Goal: Navigation & Orientation: Find specific page/section

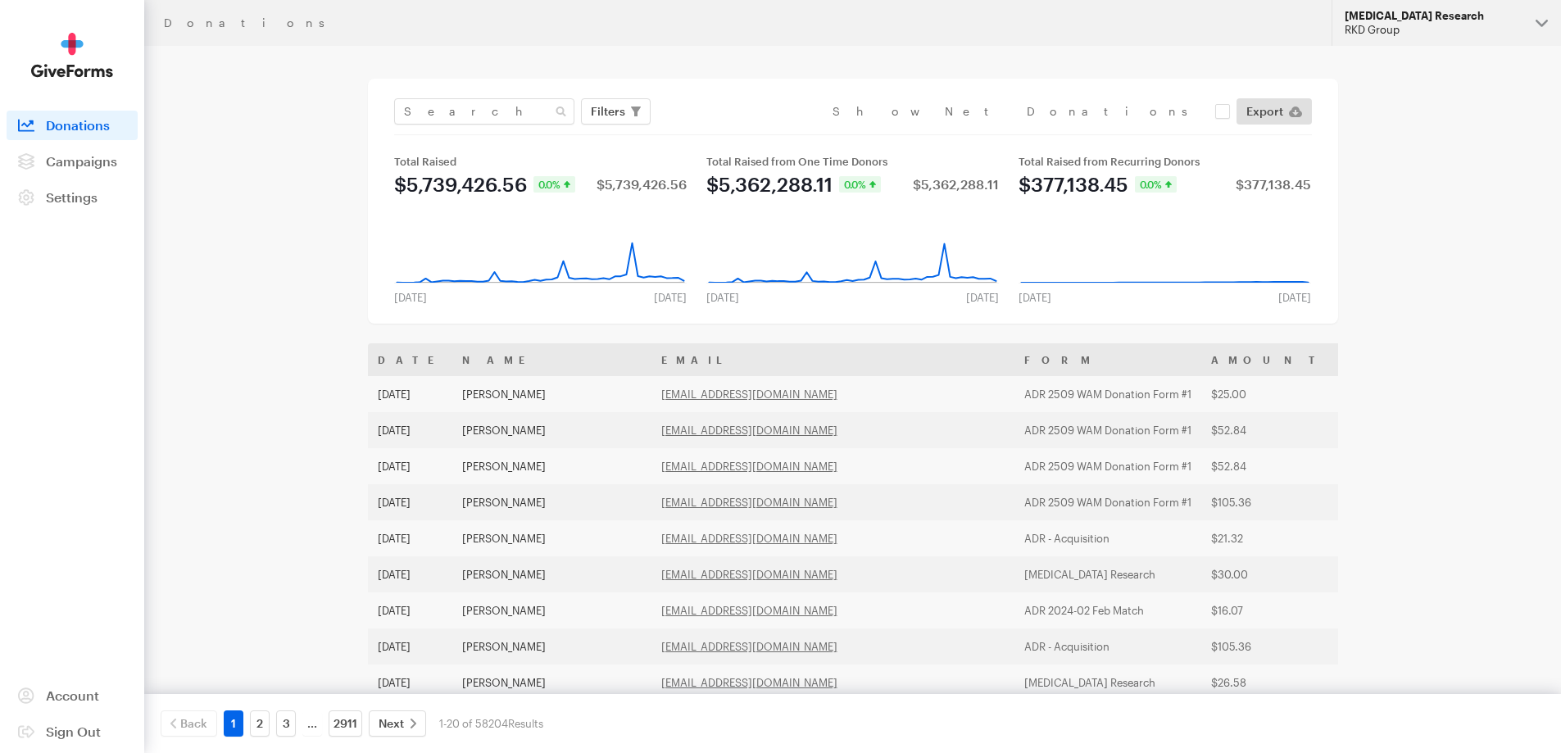
click at [1491, 29] on div "RKD Group" at bounding box center [1434, 30] width 178 height 14
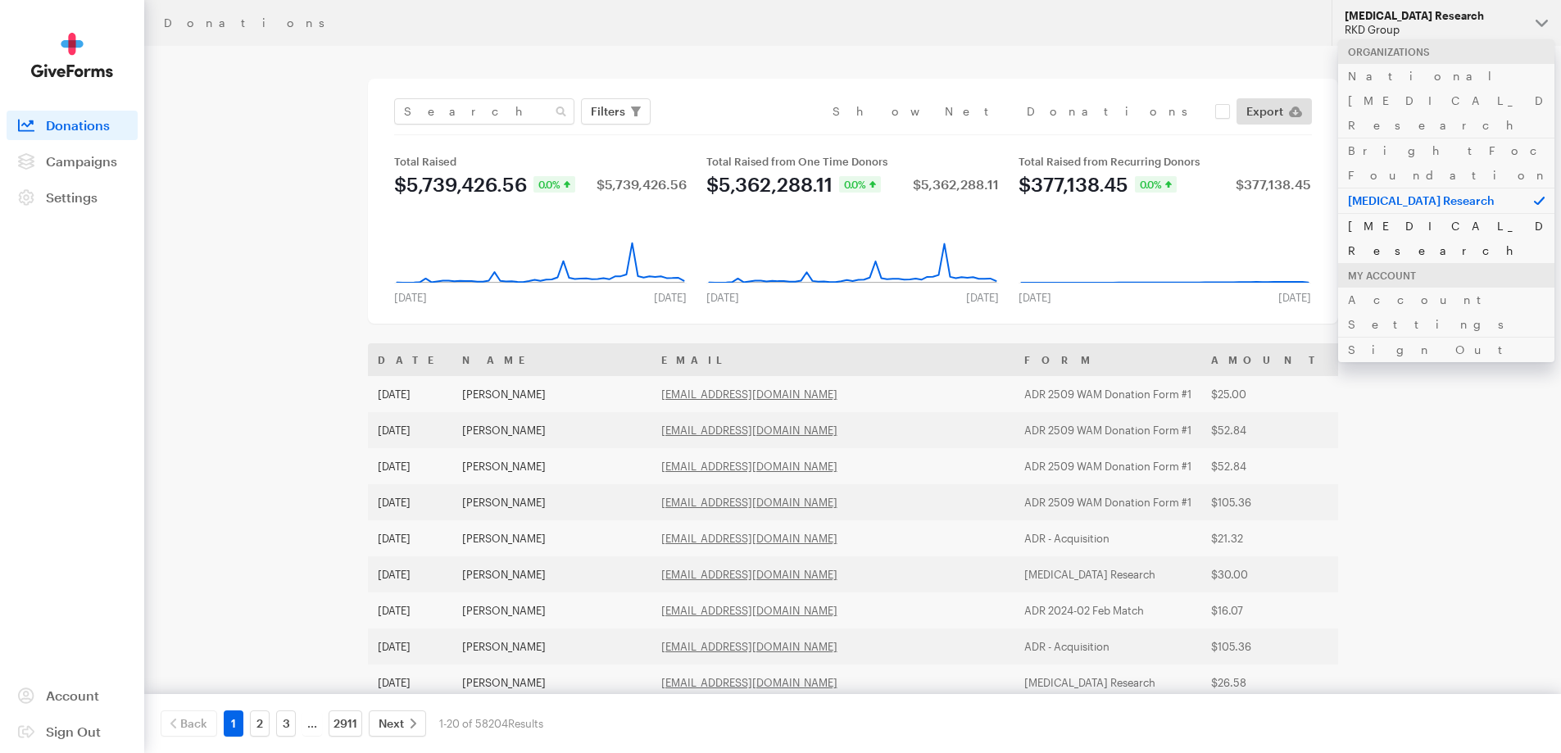
click at [1427, 213] on link "[MEDICAL_DATA] Research" at bounding box center [1446, 238] width 216 height 50
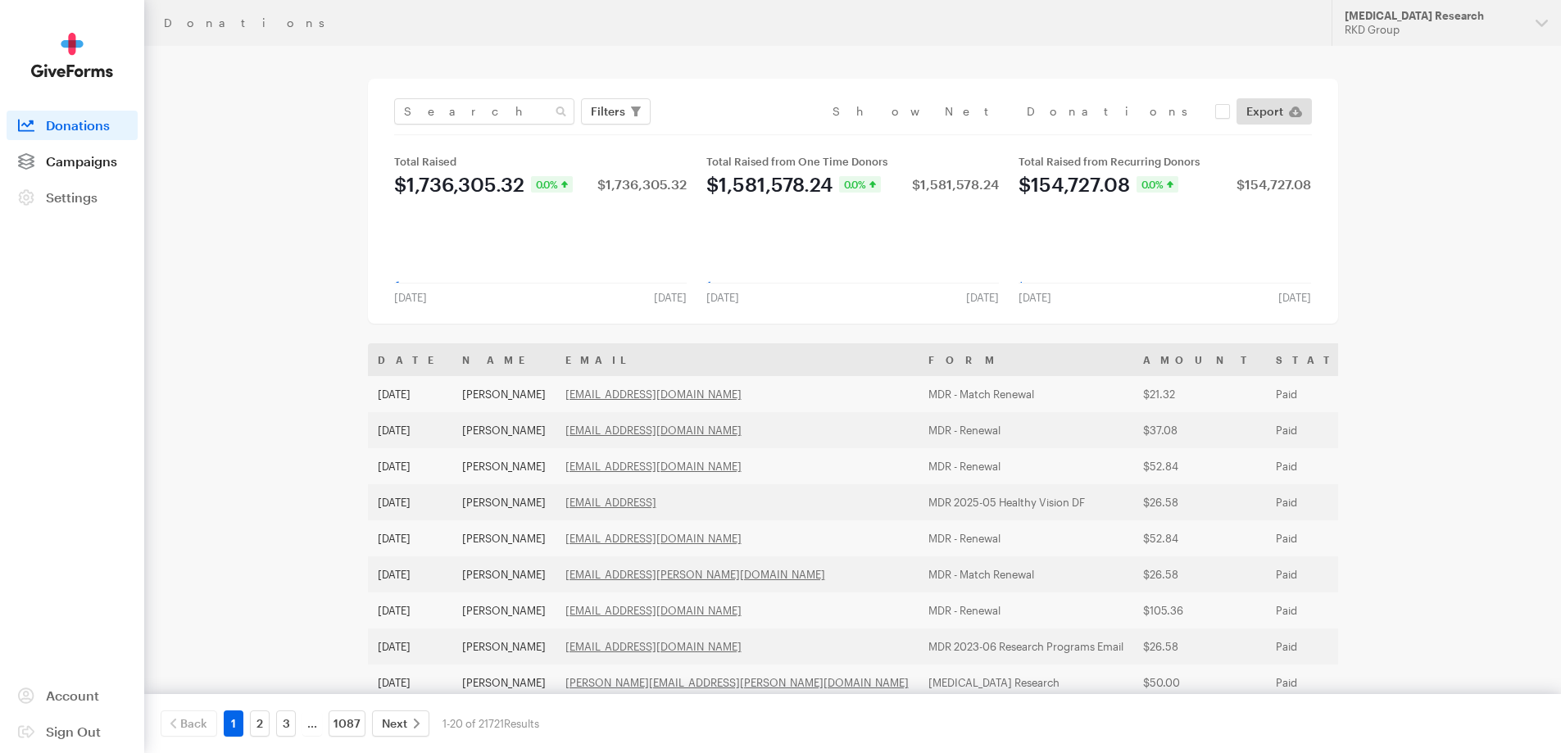
click at [79, 159] on span "Campaigns" at bounding box center [81, 161] width 71 height 16
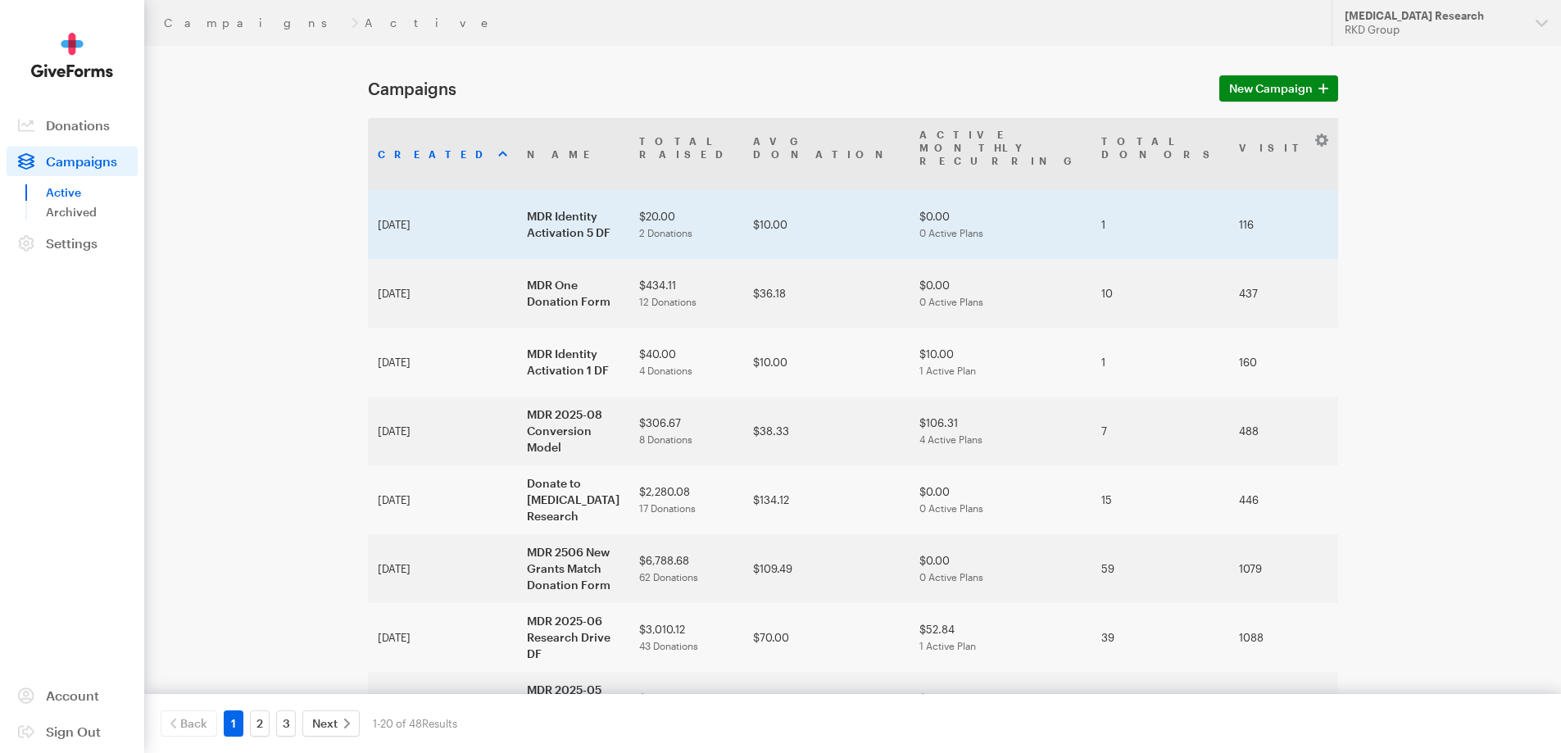
click at [517, 200] on td "MDR Identity Activation 5 DF" at bounding box center [573, 224] width 112 height 69
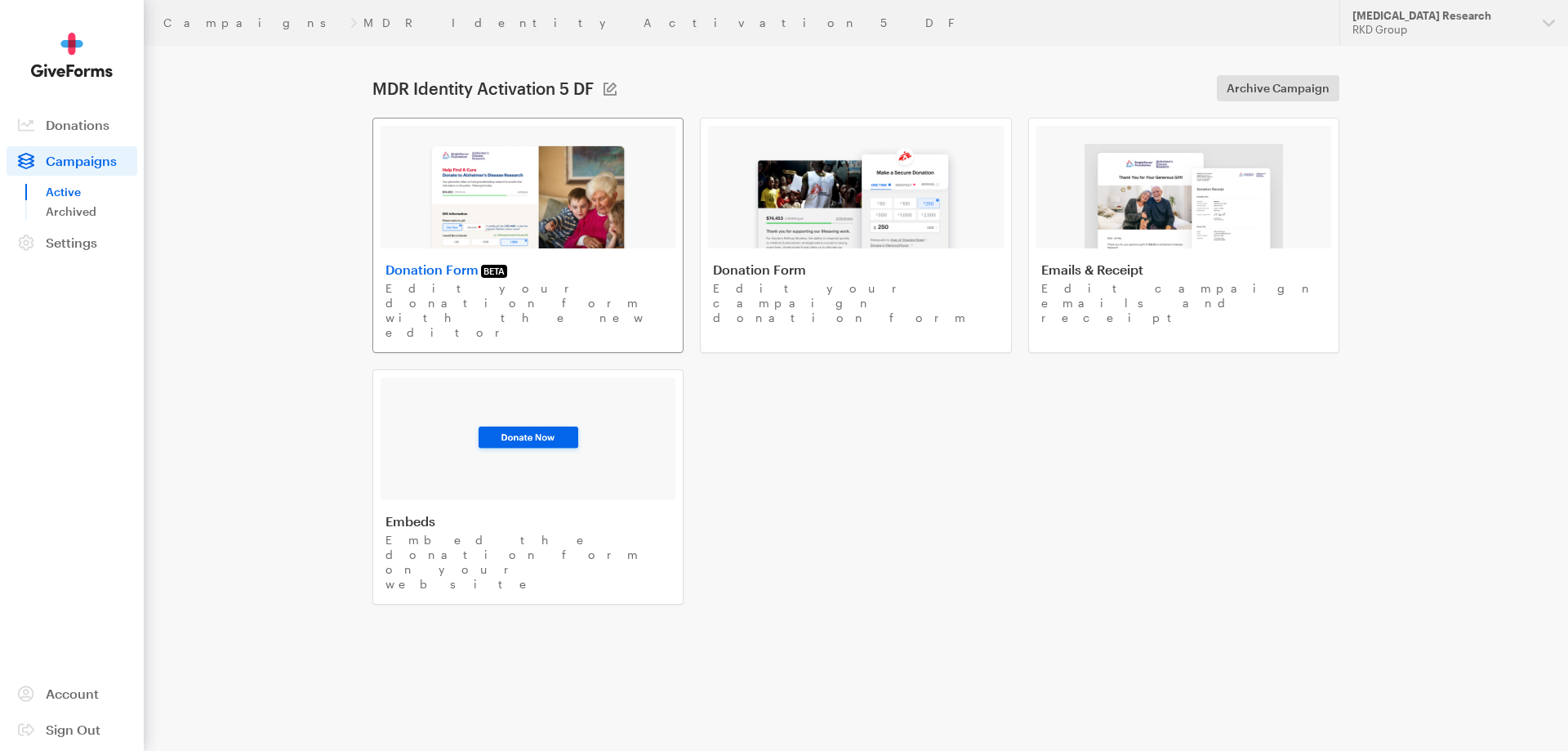
click at [607, 208] on img at bounding box center [527, 195] width 200 height 105
click at [1391, 17] on div "[MEDICAL_DATA] Research" at bounding box center [1441, 16] width 177 height 14
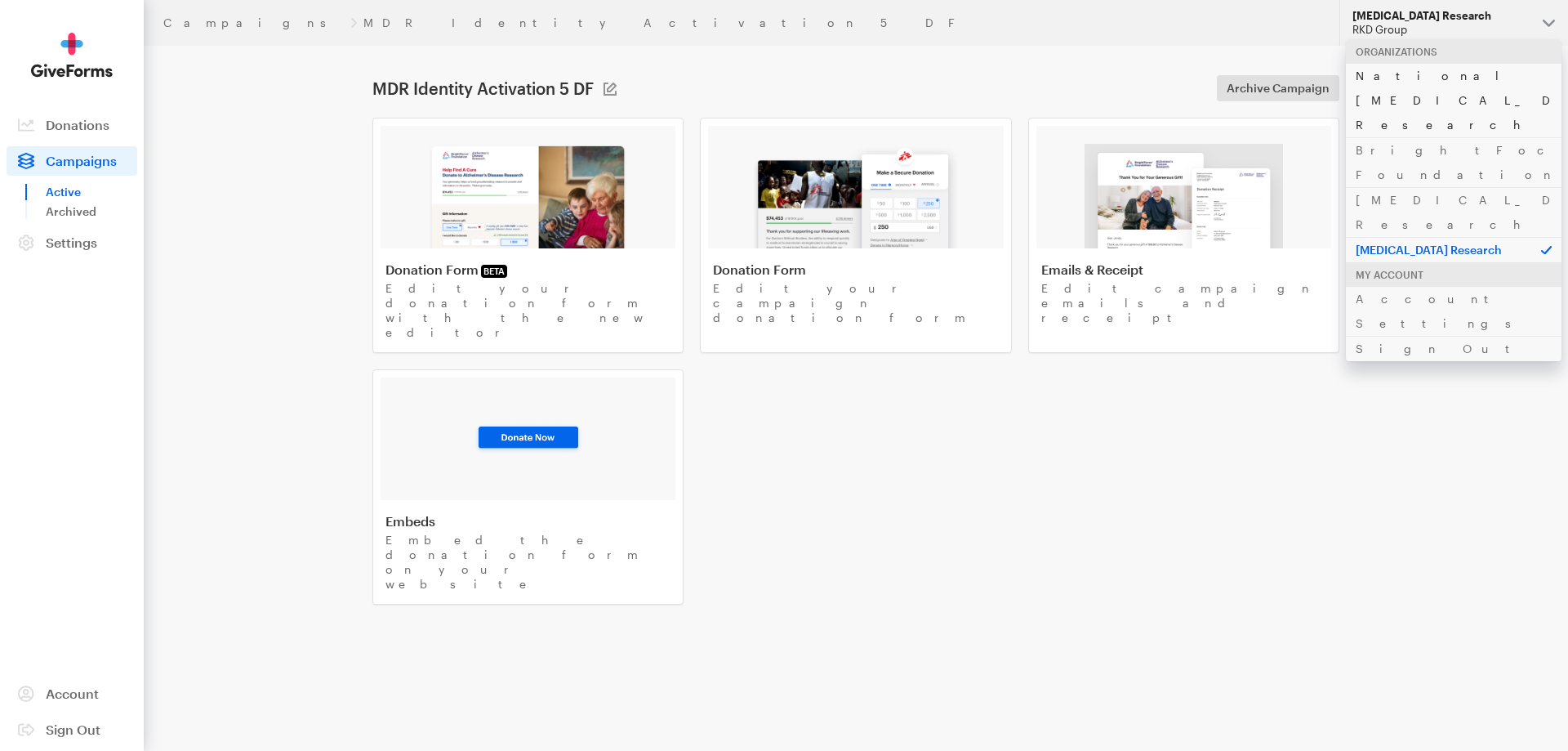
click at [1422, 74] on link "National [MEDICAL_DATA] Research" at bounding box center [1453, 100] width 215 height 75
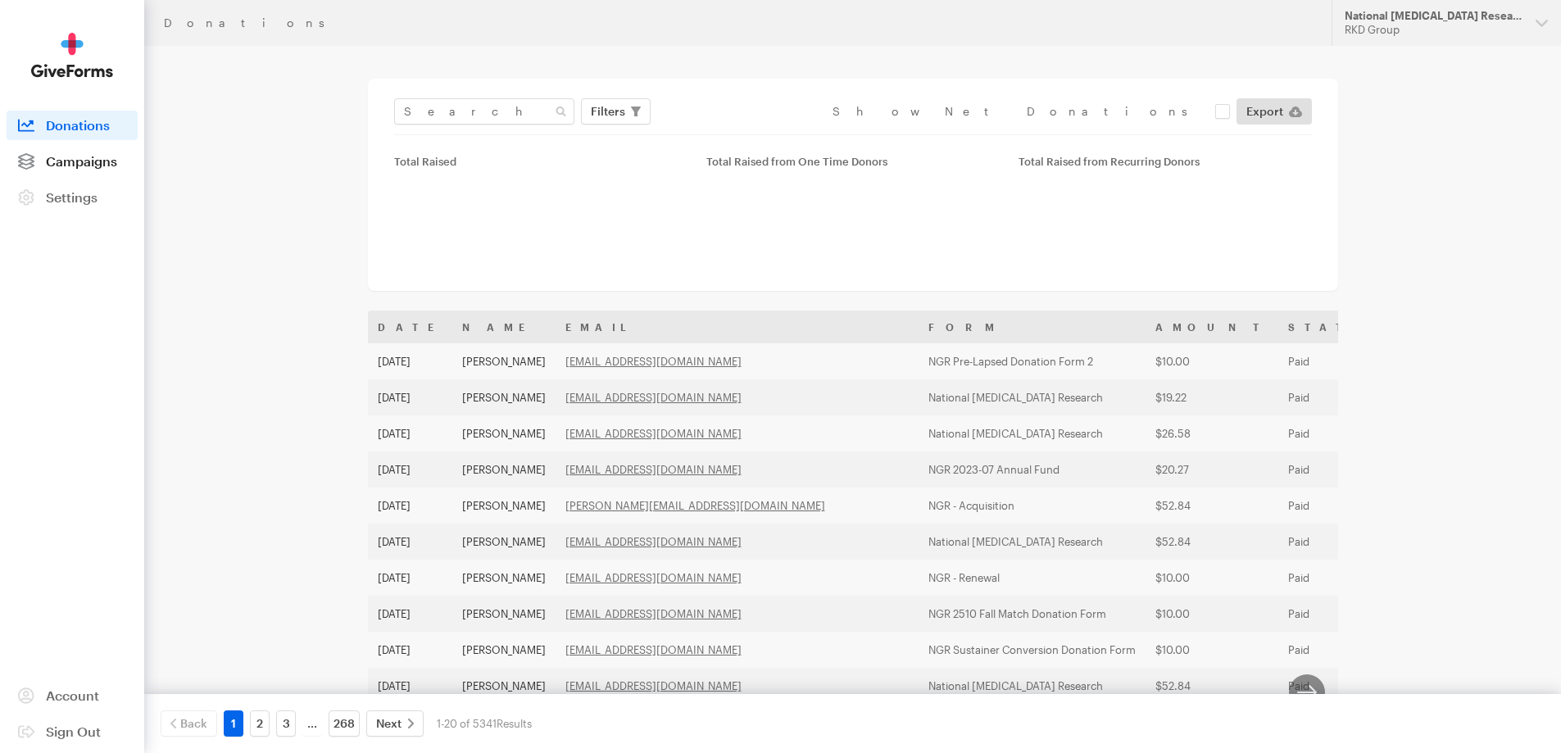
click at [86, 157] on span "Campaigns" at bounding box center [81, 161] width 71 height 16
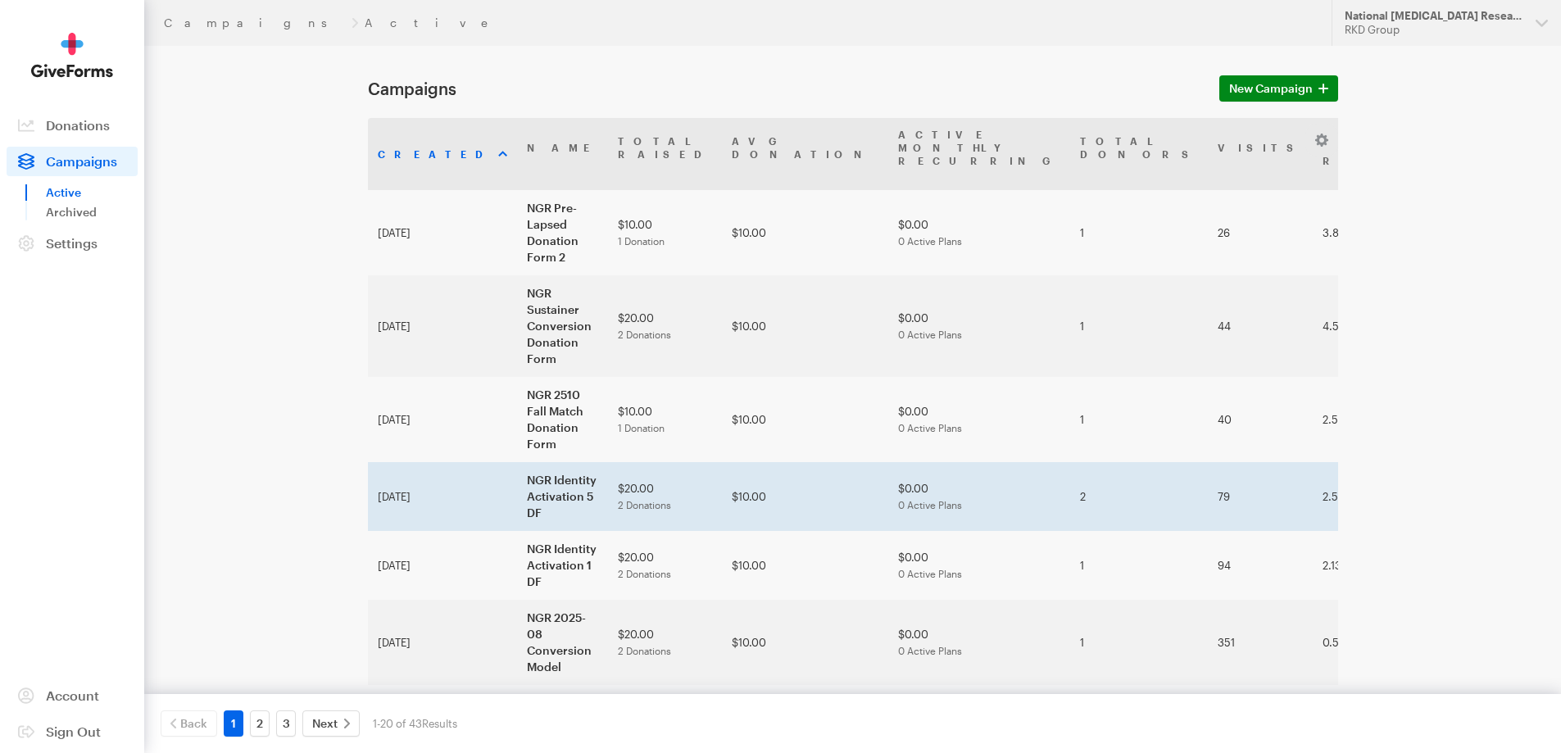
click at [517, 462] on td "NGR Identity Activation 5 DF" at bounding box center [562, 496] width 91 height 69
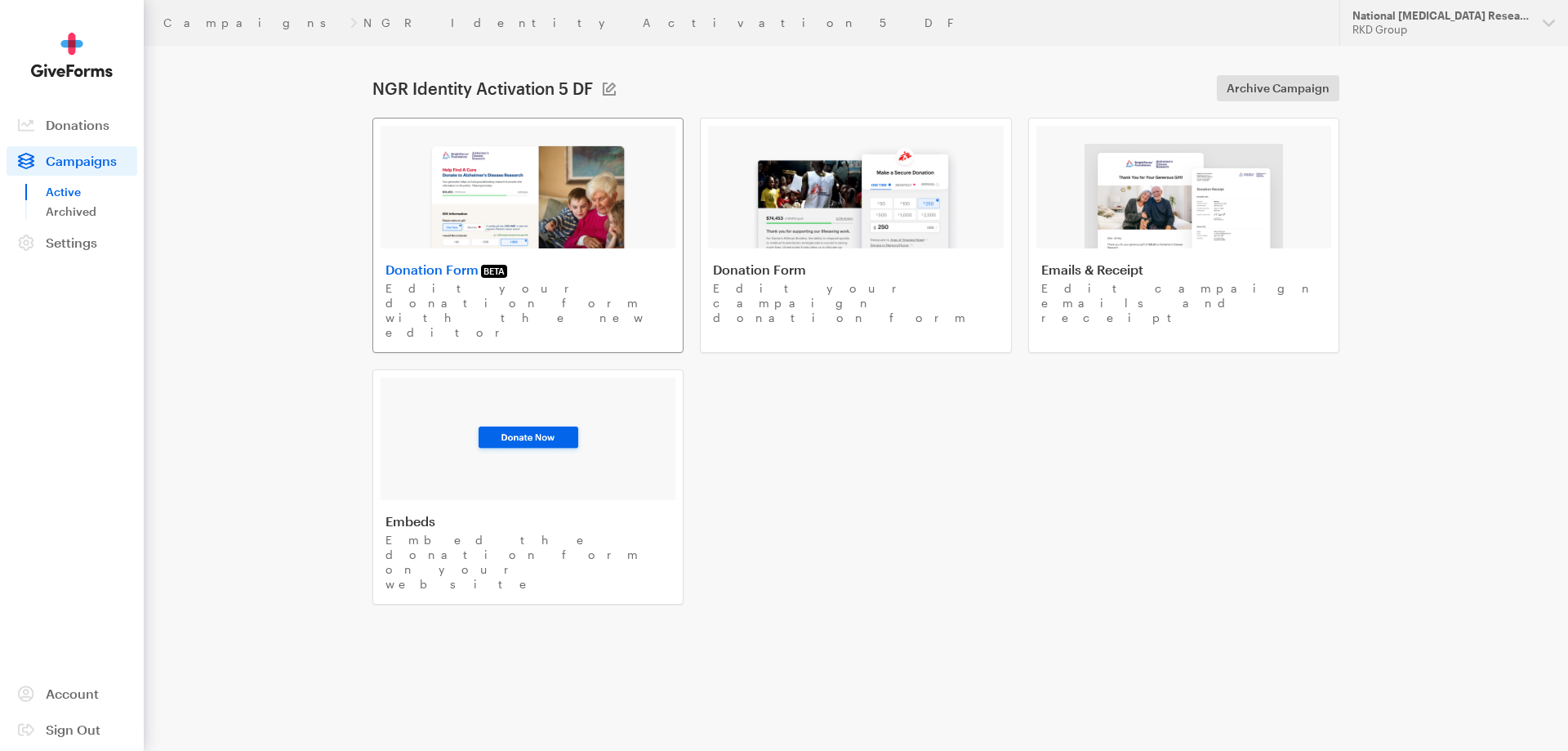
click at [530, 214] on img at bounding box center [527, 195] width 200 height 105
click at [1472, 30] on div "RKD Group" at bounding box center [1441, 30] width 177 height 14
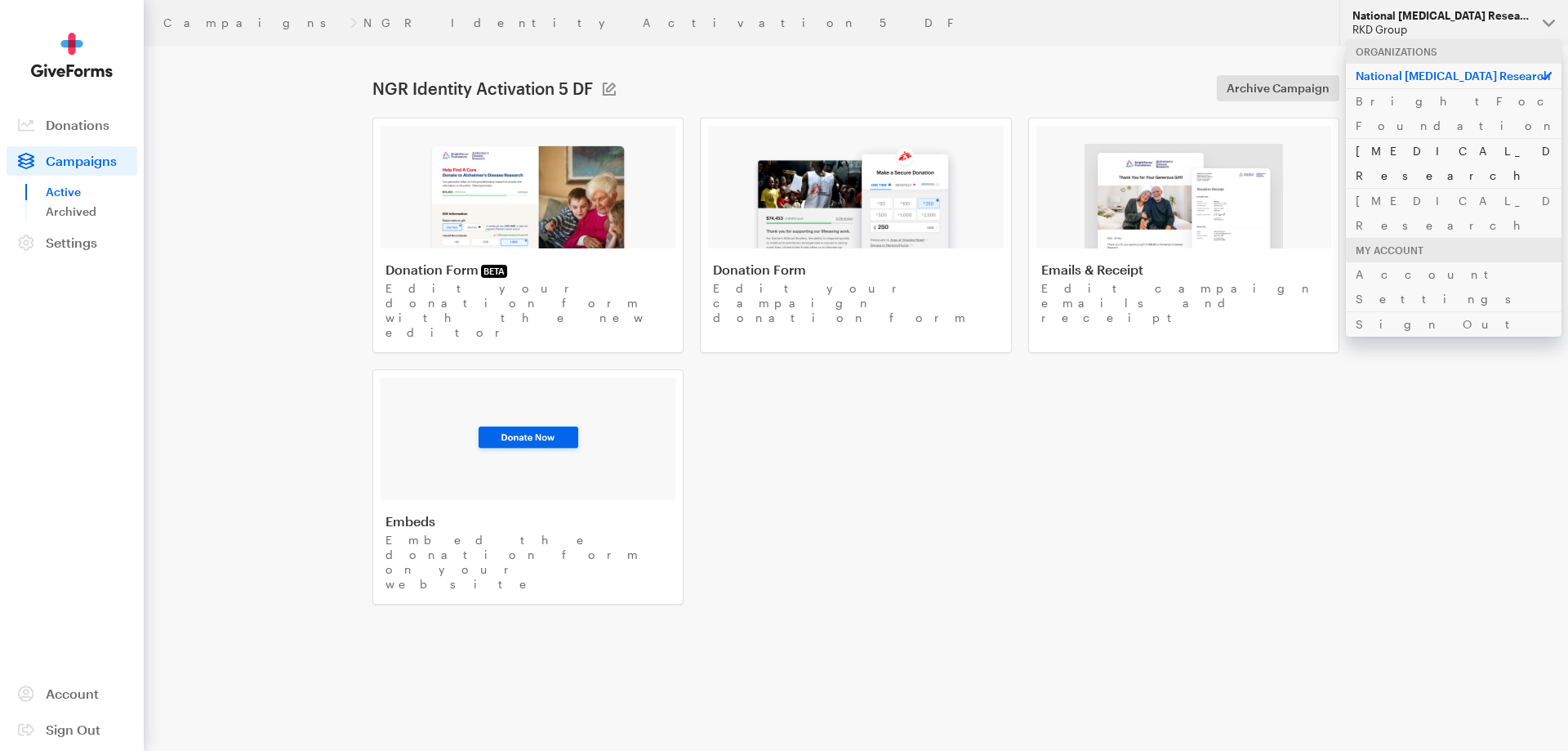
click at [1401, 138] on link "[MEDICAL_DATA] Research" at bounding box center [1453, 163] width 215 height 50
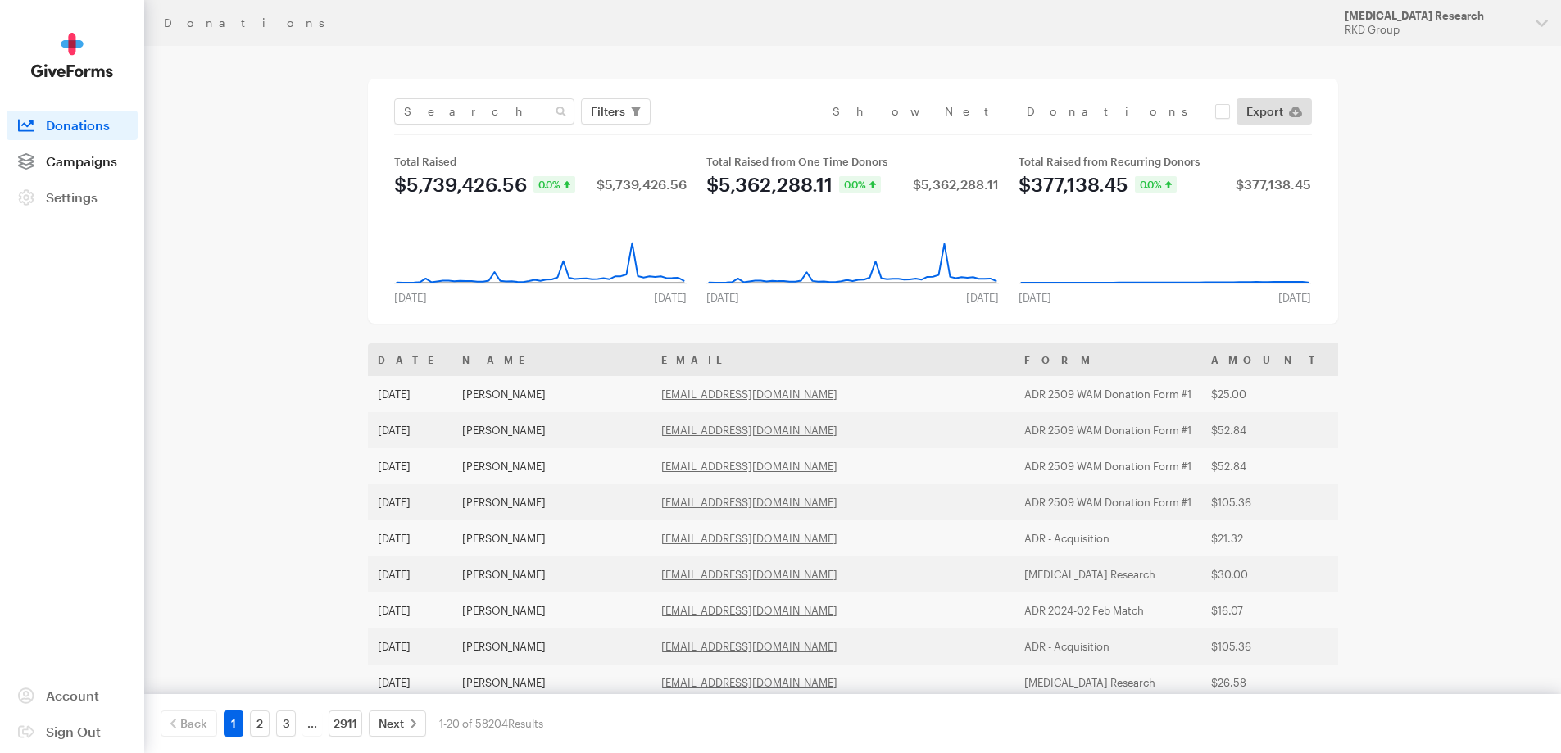
click at [77, 167] on span "Campaigns" at bounding box center [81, 161] width 71 height 16
